Goal: Check status

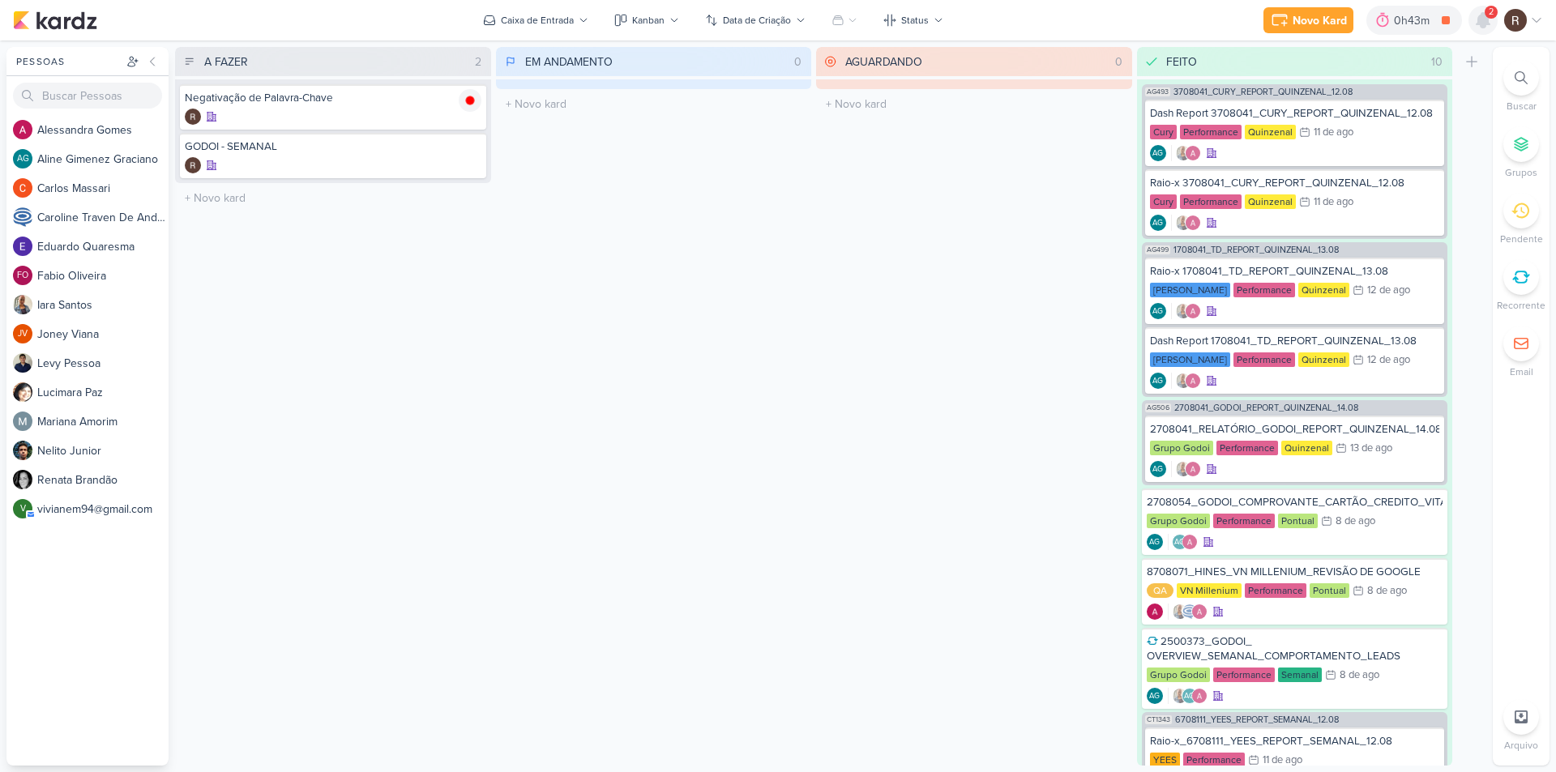
click at [1483, 19] on icon at bounding box center [1483, 20] width 13 height 15
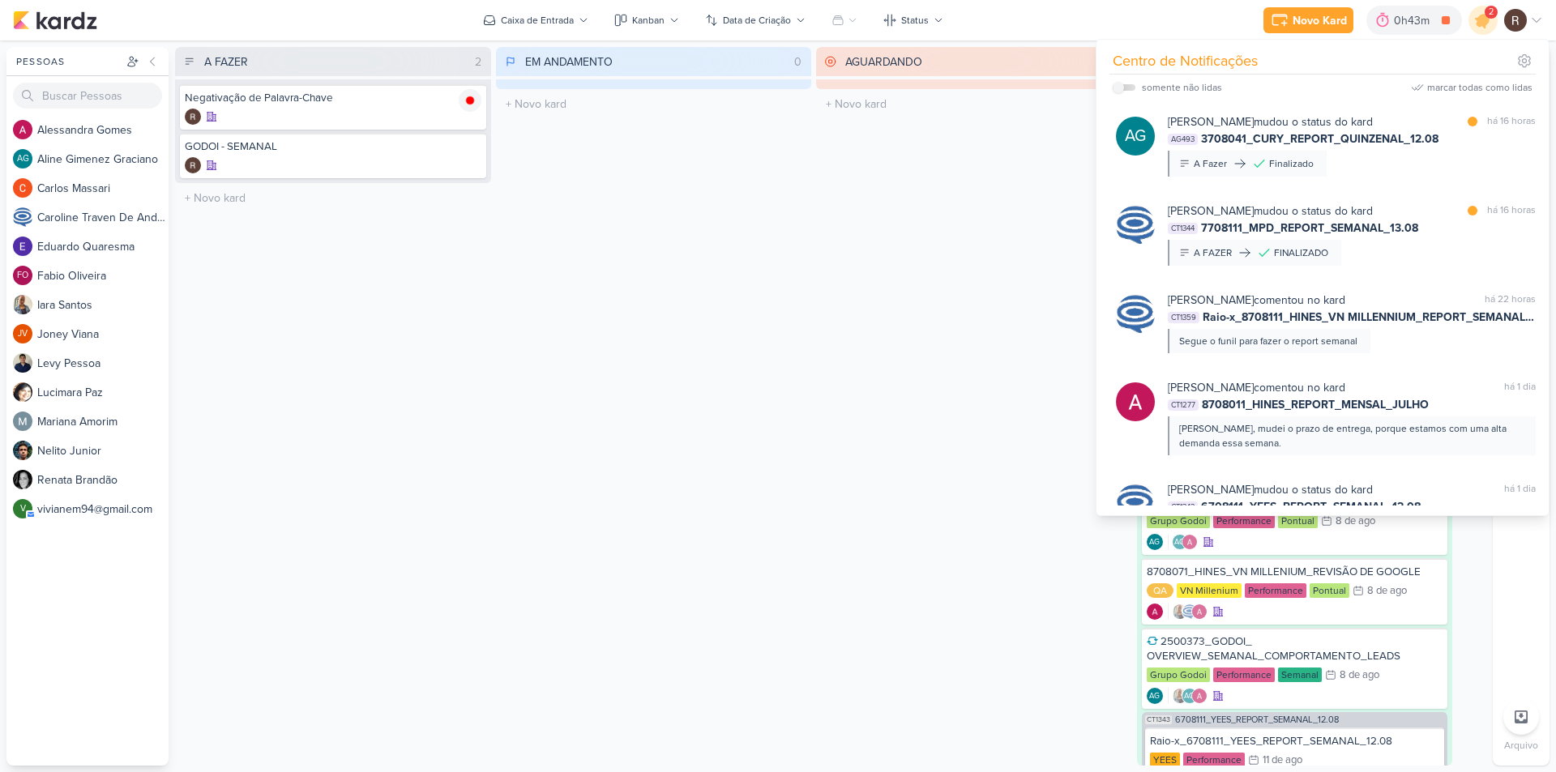
click at [819, 427] on div "AGUARDANDO 0 Mover Para Esquerda Mover Para Direita [GEOGRAPHIC_DATA] O título …" at bounding box center [974, 406] width 316 height 719
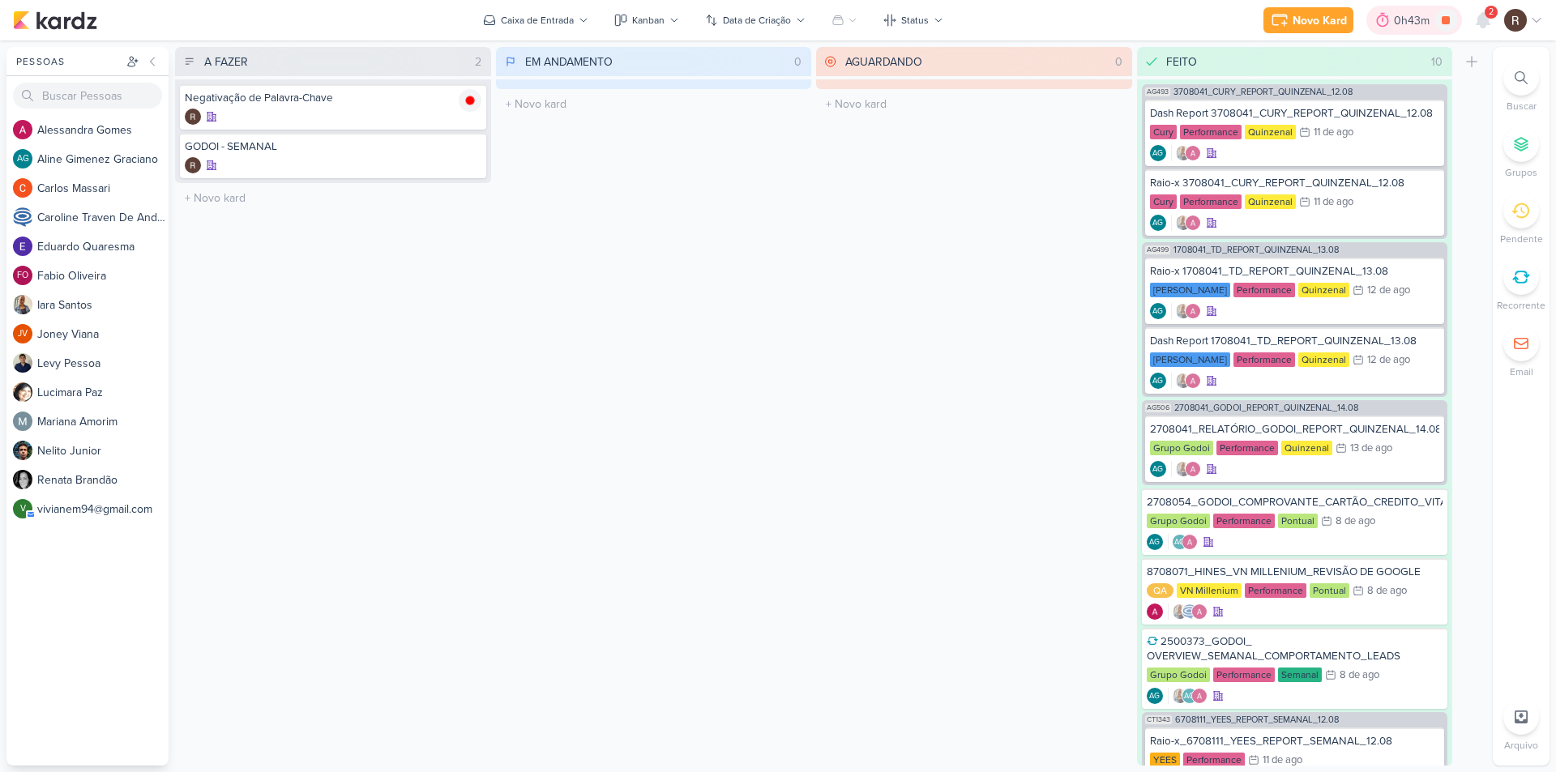
click at [1388, 27] on icon at bounding box center [1383, 20] width 16 height 16
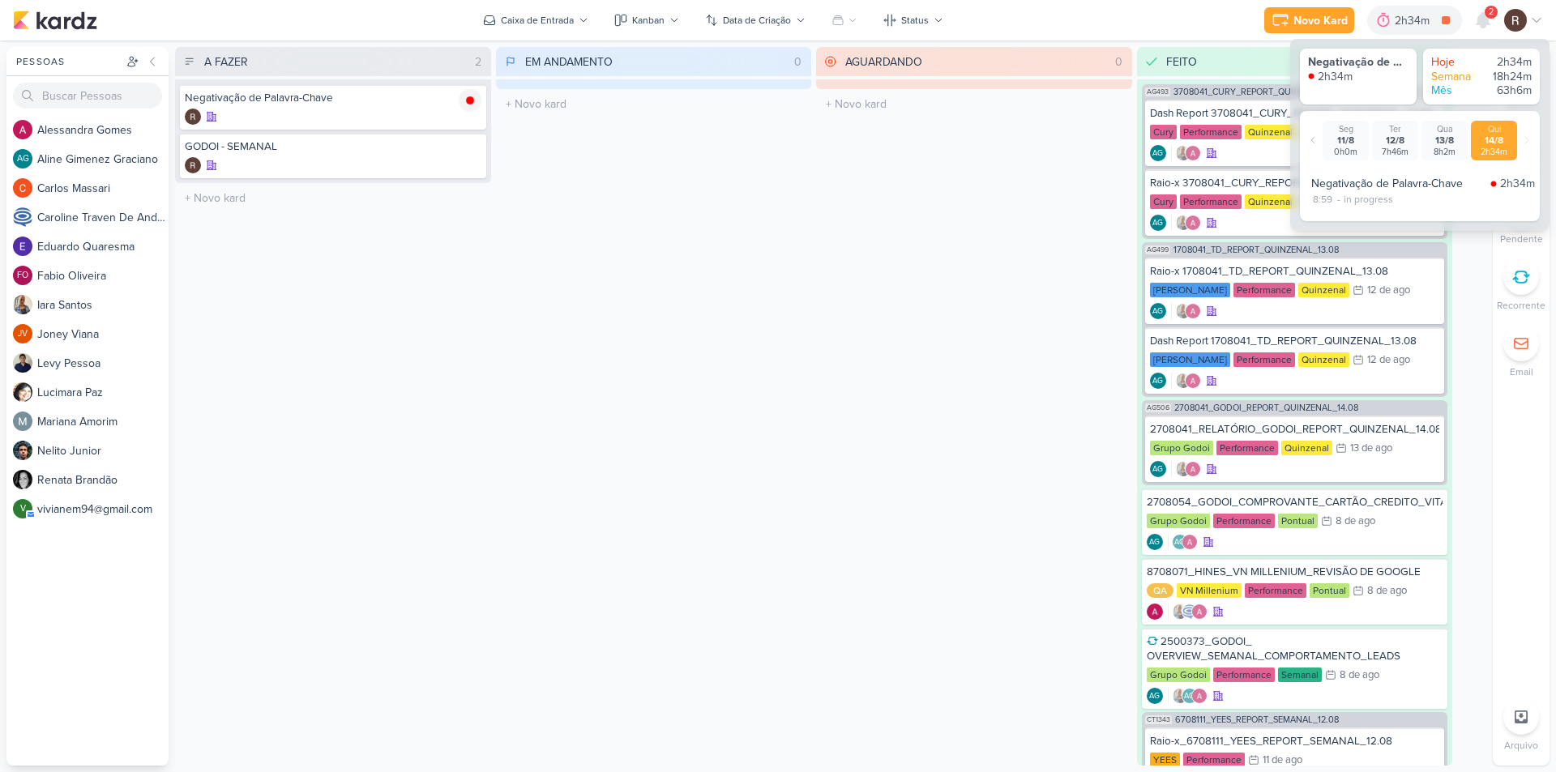
click at [859, 330] on div "AGUARDANDO 0 Mover Para Esquerda Mover Para Direita [GEOGRAPHIC_DATA] O título …" at bounding box center [974, 406] width 316 height 719
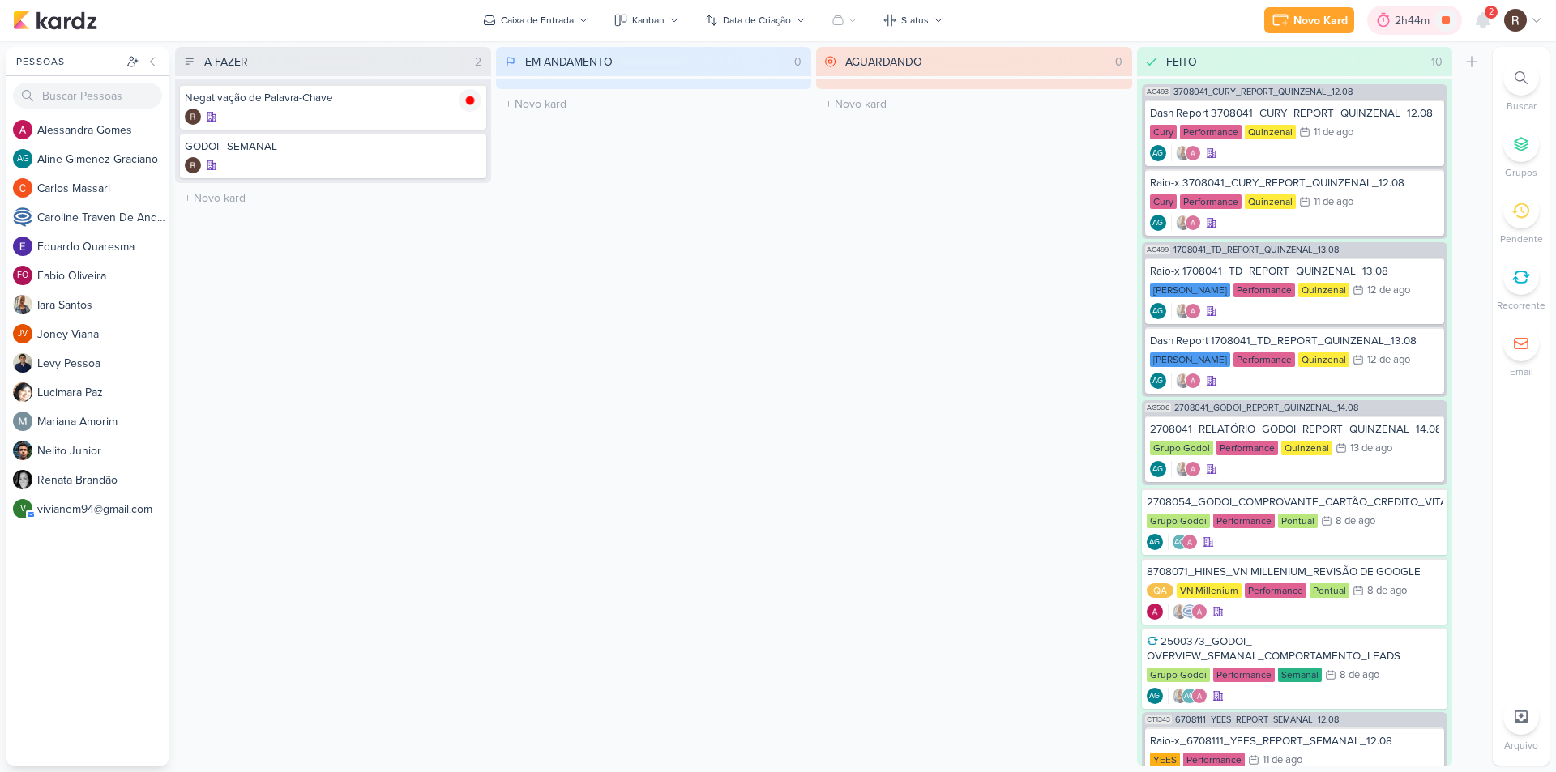
click at [1401, 23] on div "2h44m" at bounding box center [1415, 20] width 40 height 17
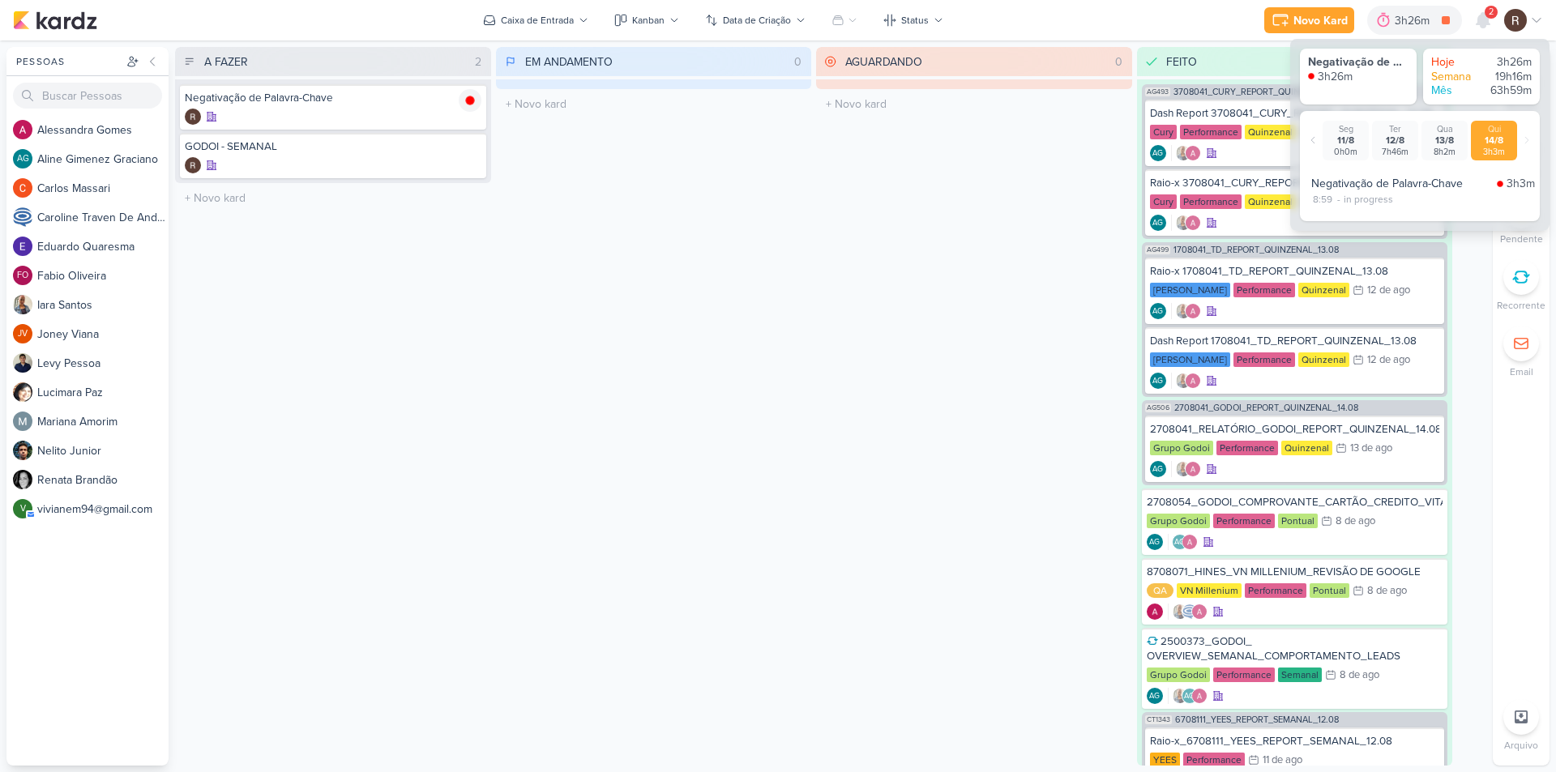
click at [534, 158] on div "EM ANDAMENTO 0 Mover Para Esquerda Mover Para Direita [GEOGRAPHIC_DATA] O títul…" at bounding box center [654, 406] width 316 height 719
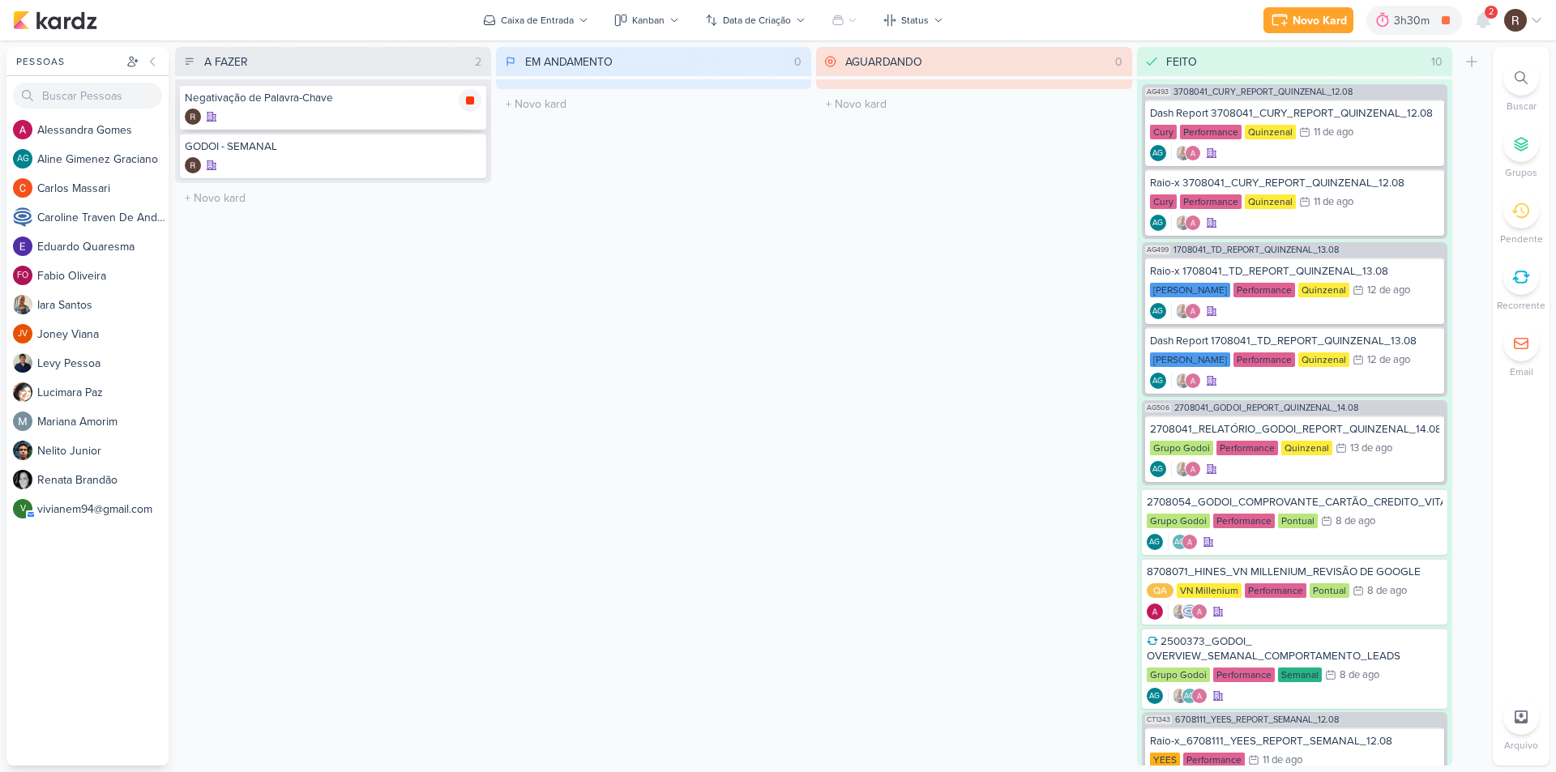
click at [474, 106] on icon at bounding box center [470, 100] width 13 height 13
